Goal: Task Accomplishment & Management: Manage account settings

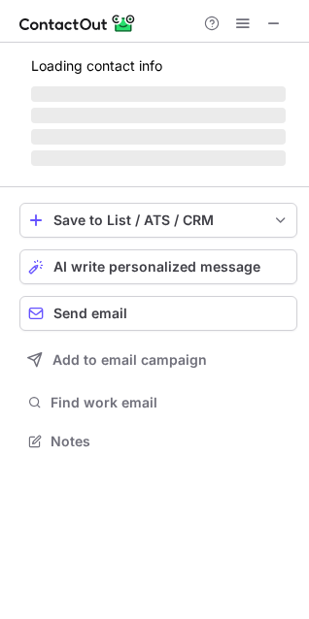
scroll to position [428, 309]
click at [230, 27] on div at bounding box center [242, 23] width 93 height 23
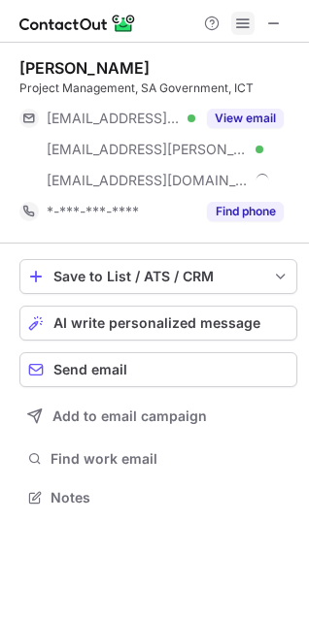
click at [236, 25] on button at bounding box center [242, 23] width 23 height 23
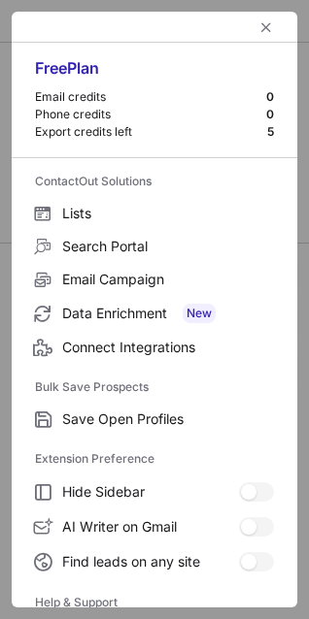
scroll to position [189, 0]
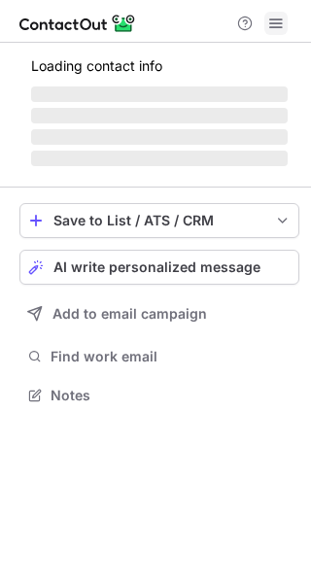
scroll to position [382, 311]
click at [278, 31] on span at bounding box center [276, 24] width 16 height 16
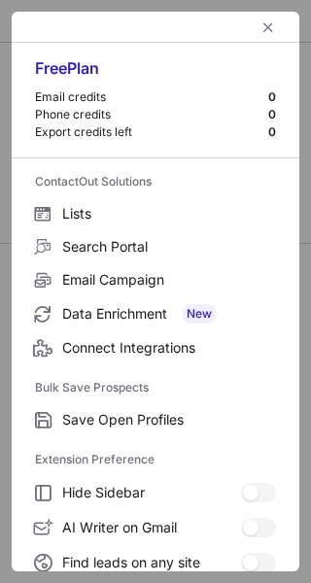
scroll to position [226, 0]
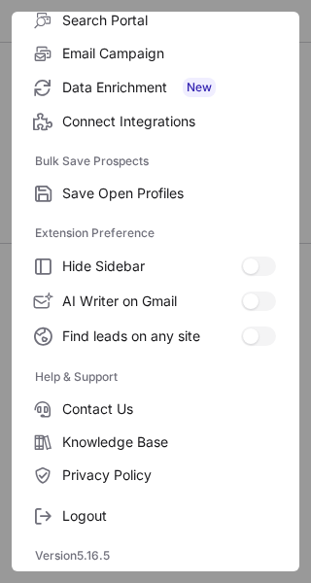
click at [79, 533] on div "Free Plan Email credits 0 Phone credits 0 Export credits left 5 ContactOut Solu…" at bounding box center [155, 291] width 287 height 559
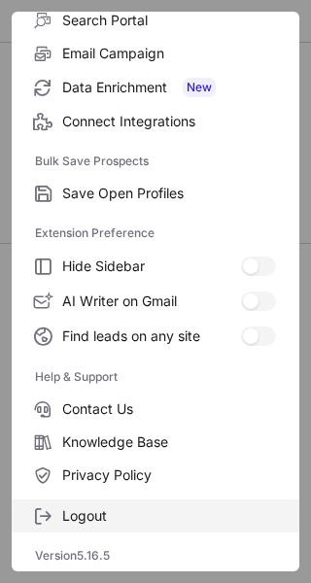
click at [80, 518] on span "Logout" at bounding box center [169, 515] width 214 height 17
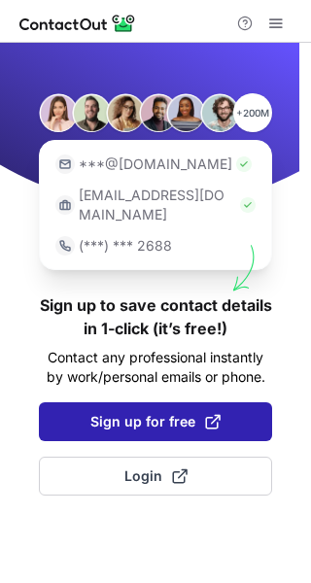
click at [168, 412] on span "Sign up for free" at bounding box center [155, 421] width 130 height 19
